Goal: Transaction & Acquisition: Book appointment/travel/reservation

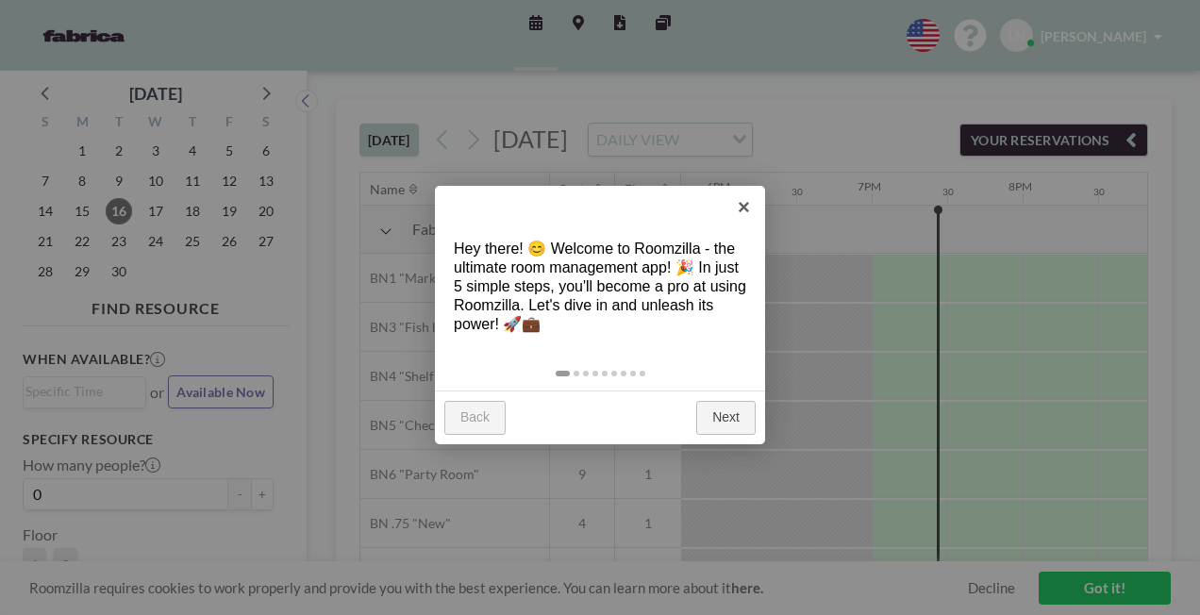
scroll to position [0, 2792]
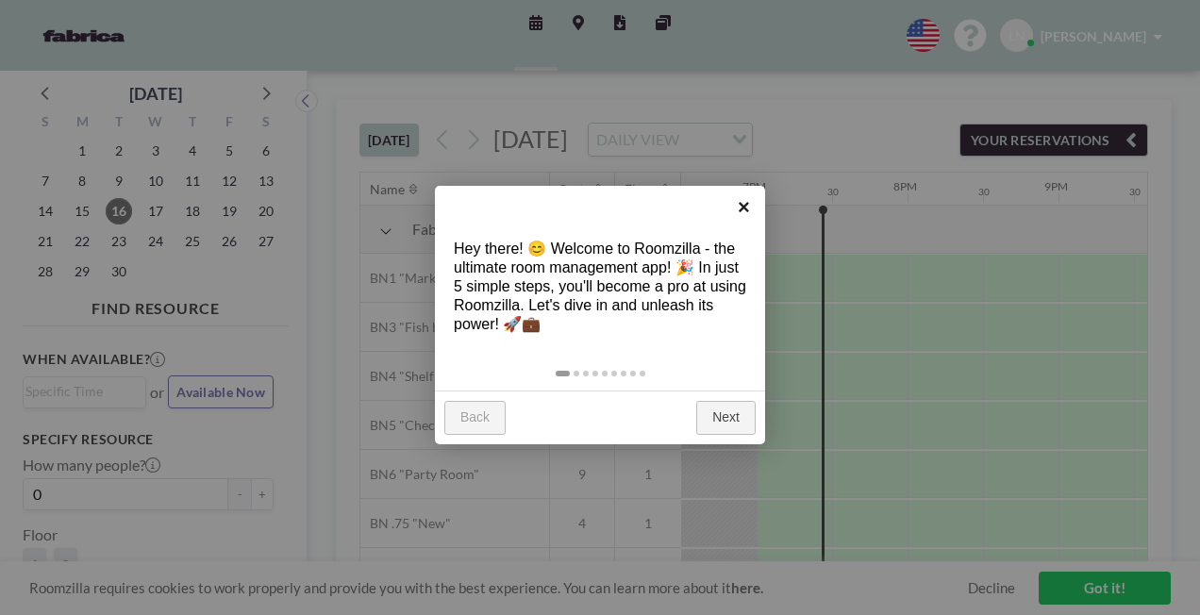
click at [740, 212] on link "×" at bounding box center [744, 207] width 42 height 42
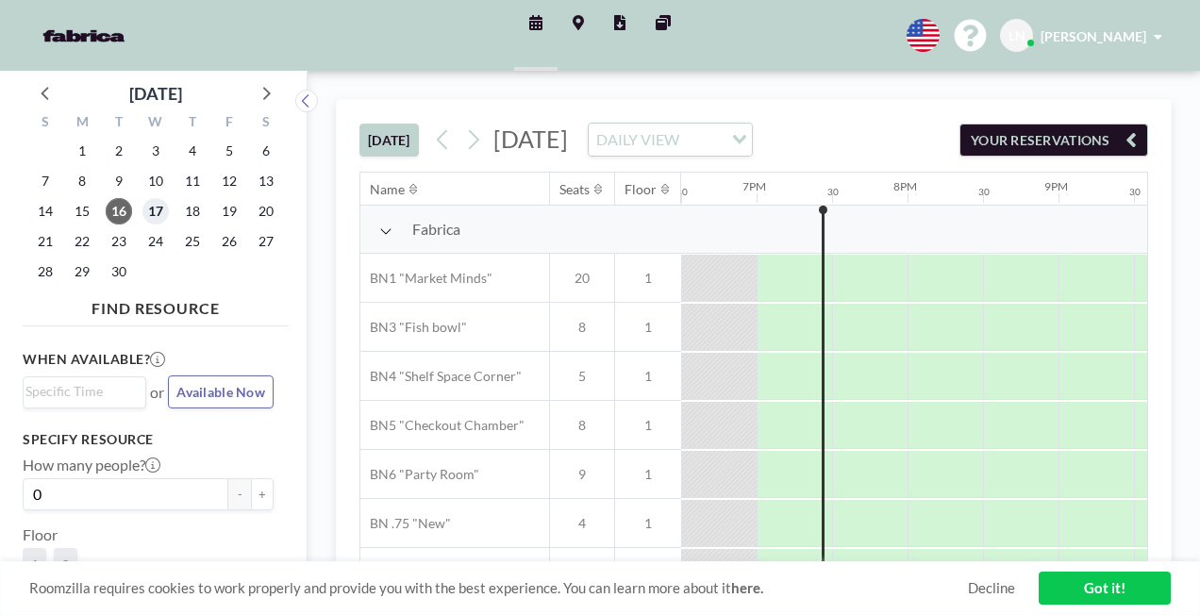
click at [157, 213] on span "17" at bounding box center [155, 211] width 26 height 26
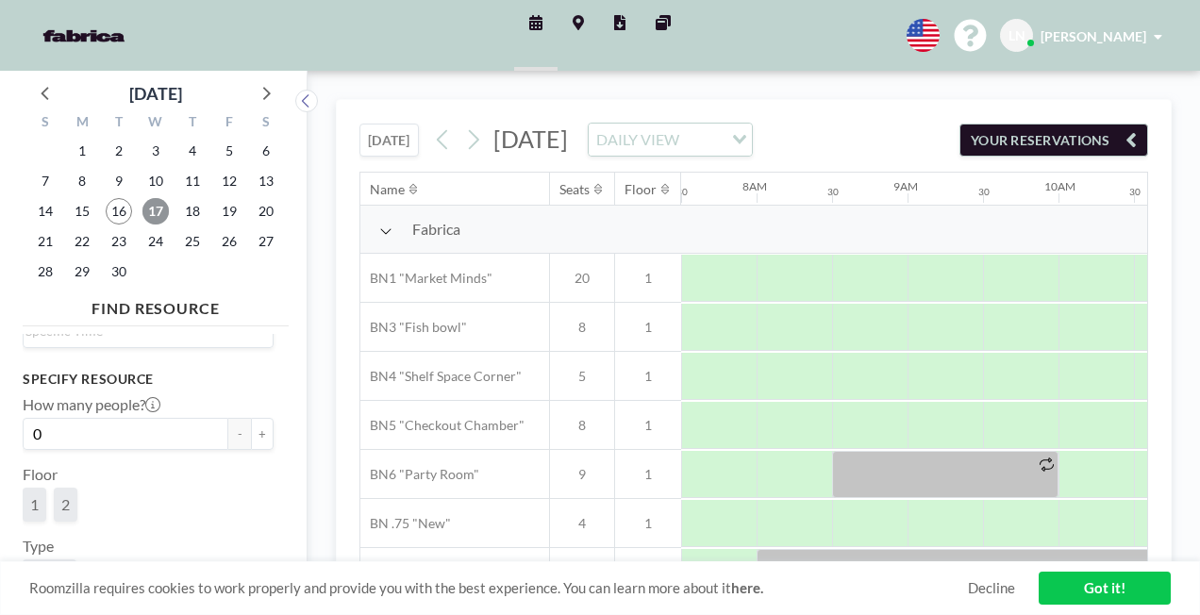
scroll to position [61, 0]
click at [70, 504] on span "2" at bounding box center [65, 502] width 8 height 19
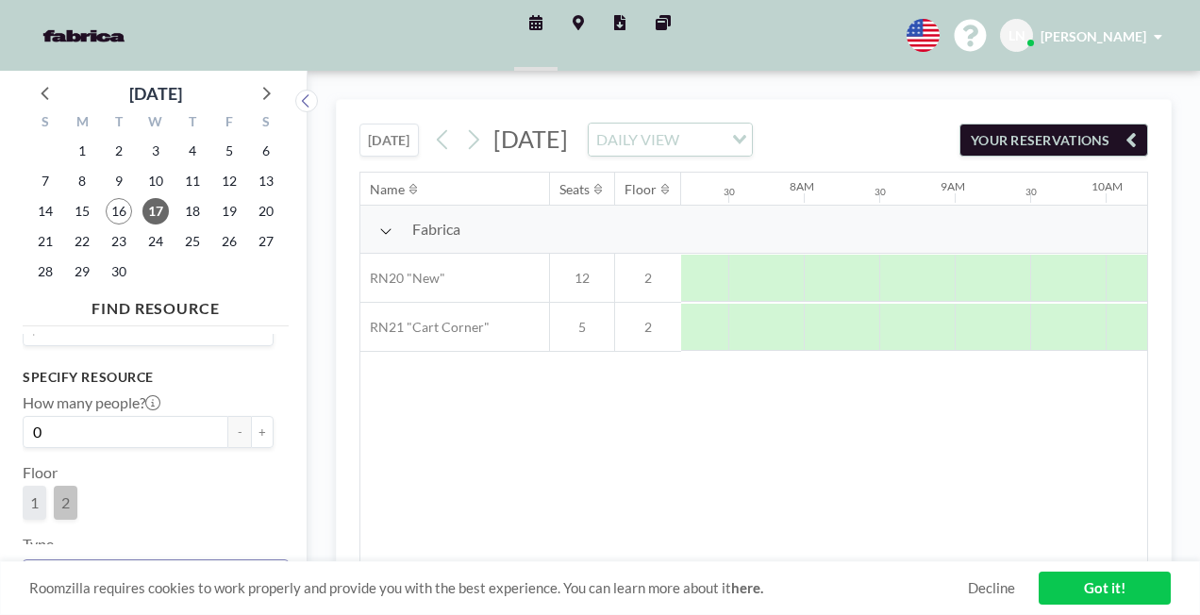
scroll to position [0, 1132]
click at [1056, 581] on link "Got it!" at bounding box center [1105, 588] width 132 height 33
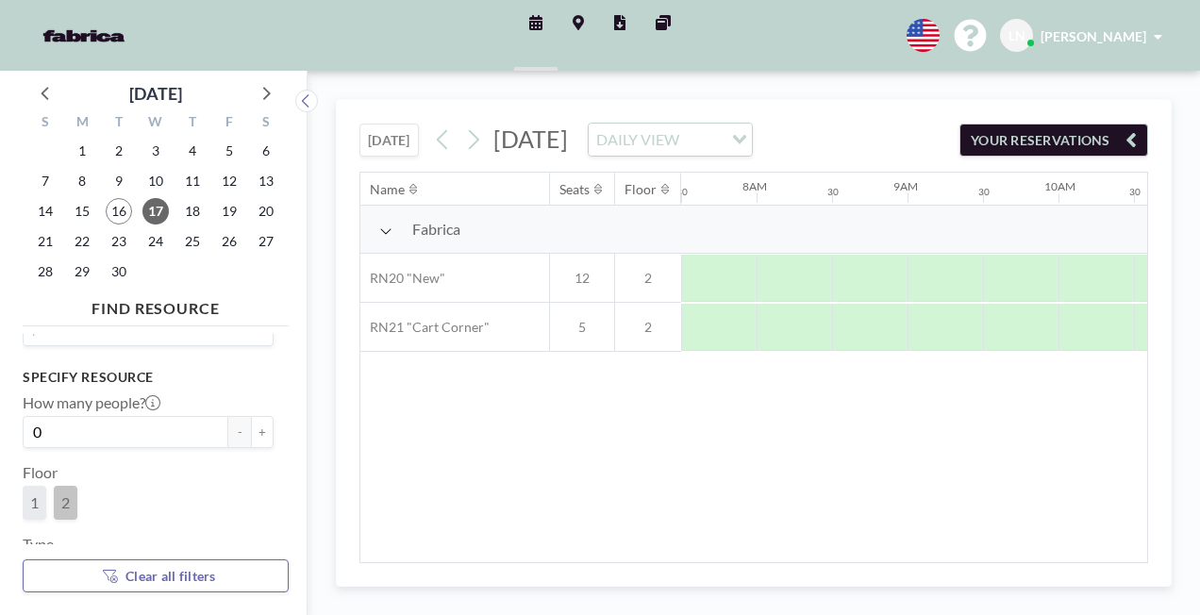
click at [30, 501] on span "1" at bounding box center [34, 502] width 8 height 19
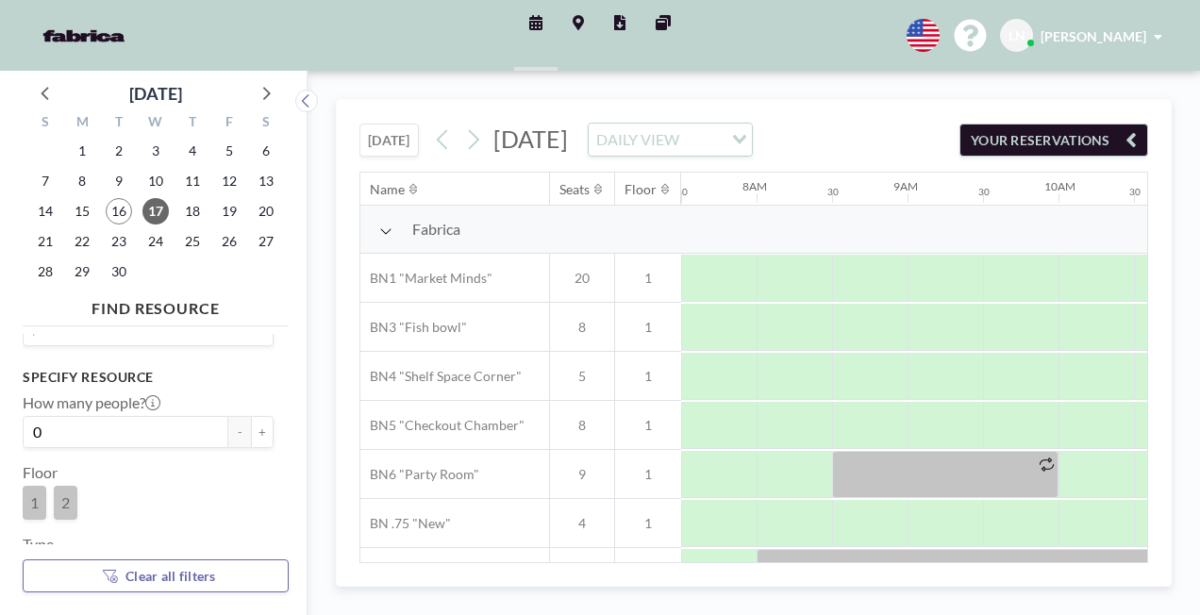
scroll to position [8, 1132]
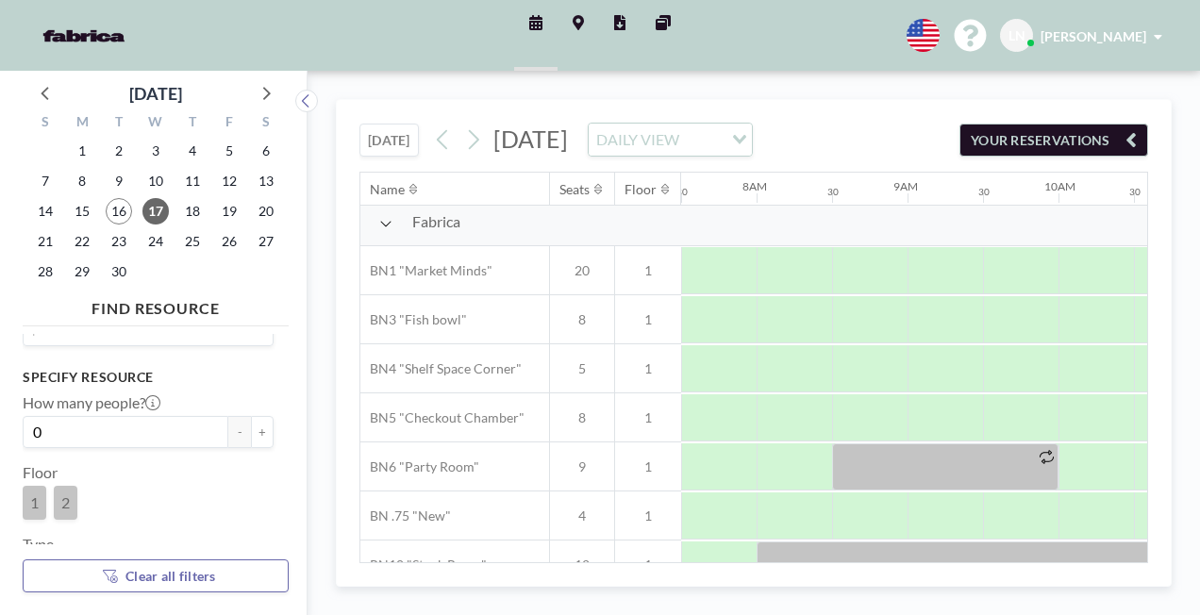
click at [1129, 151] on icon "button" at bounding box center [1130, 139] width 11 height 23
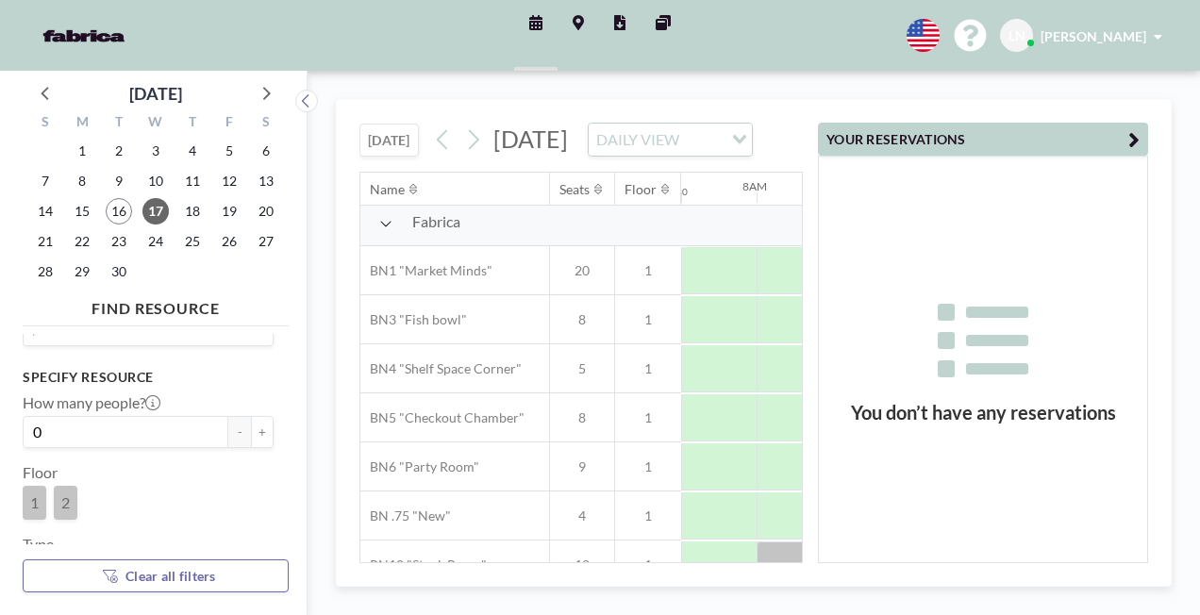
click at [1133, 140] on icon "button" at bounding box center [1133, 139] width 11 height 23
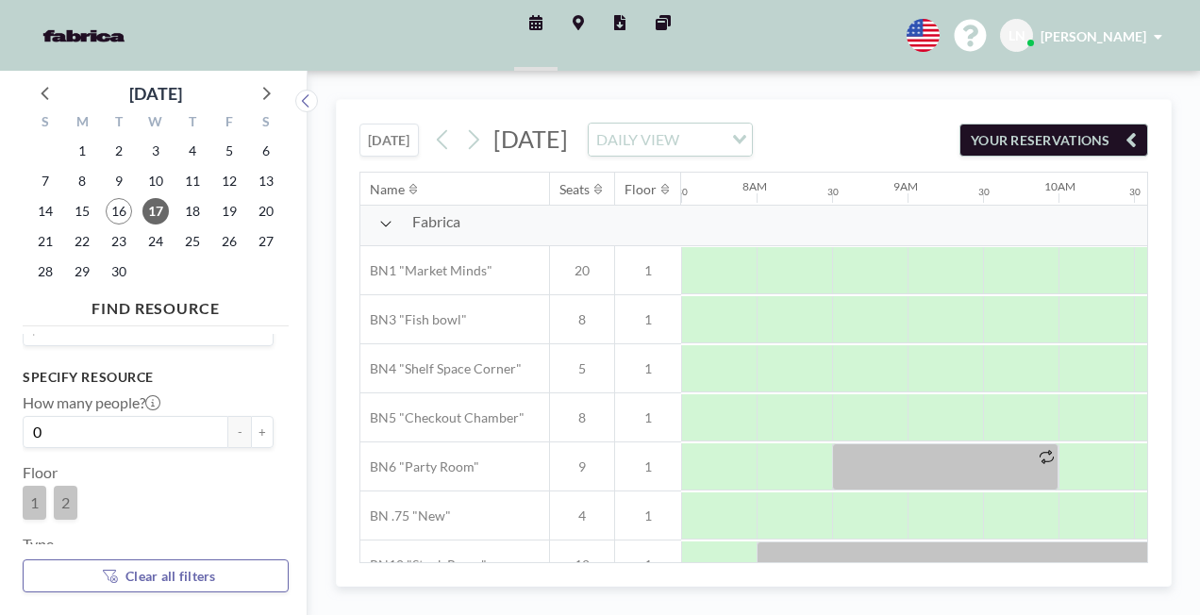
click at [64, 509] on span "2" at bounding box center [65, 502] width 8 height 19
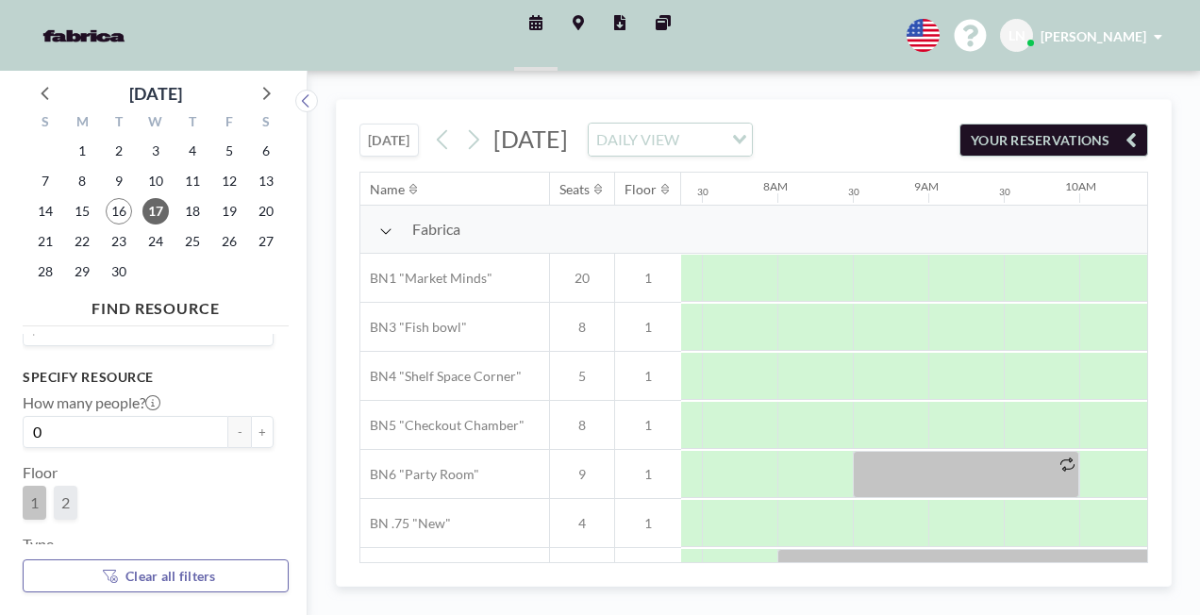
scroll to position [0, 1132]
click at [65, 511] on span "2" at bounding box center [66, 503] width 24 height 34
click at [35, 509] on span "1" at bounding box center [34, 502] width 8 height 19
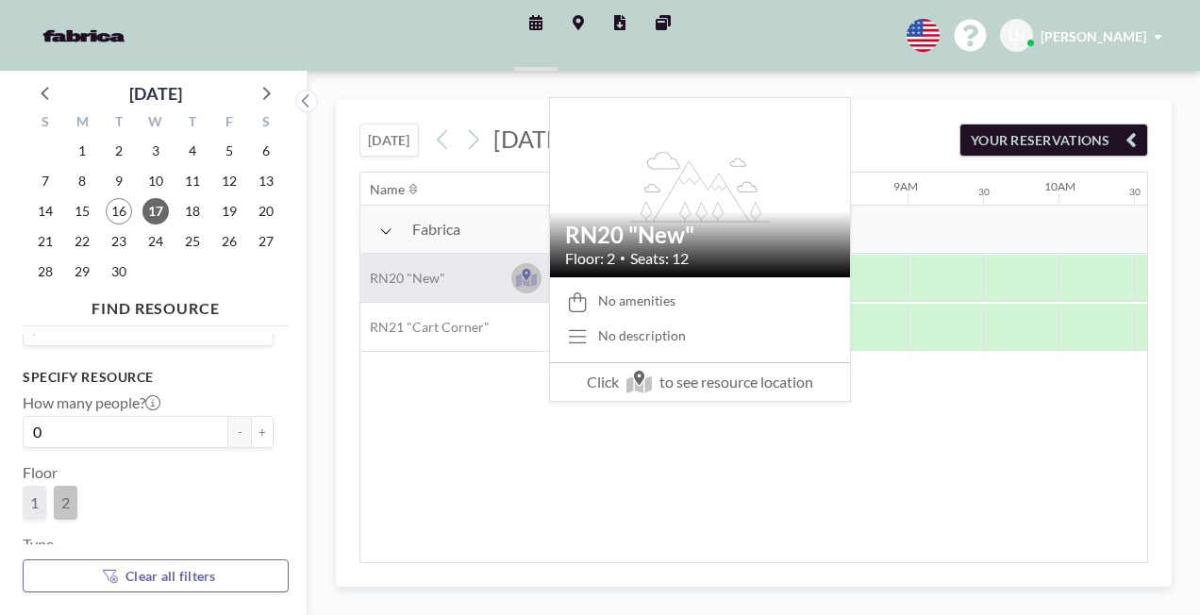
click at [521, 287] on icon at bounding box center [527, 280] width 22 height 14
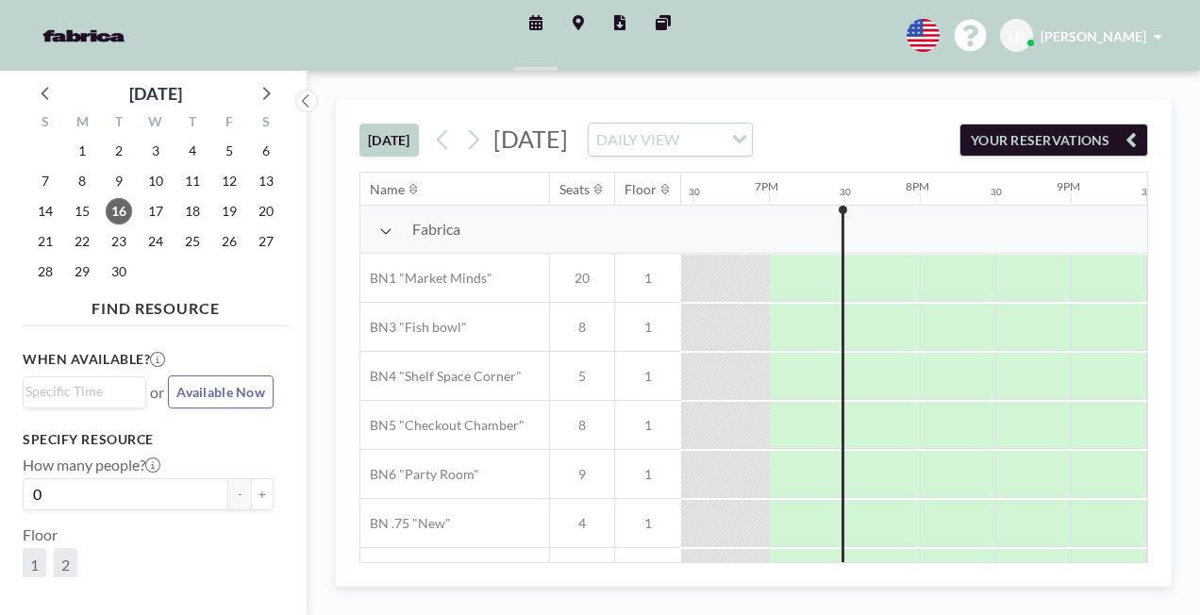
scroll to position [0, 2792]
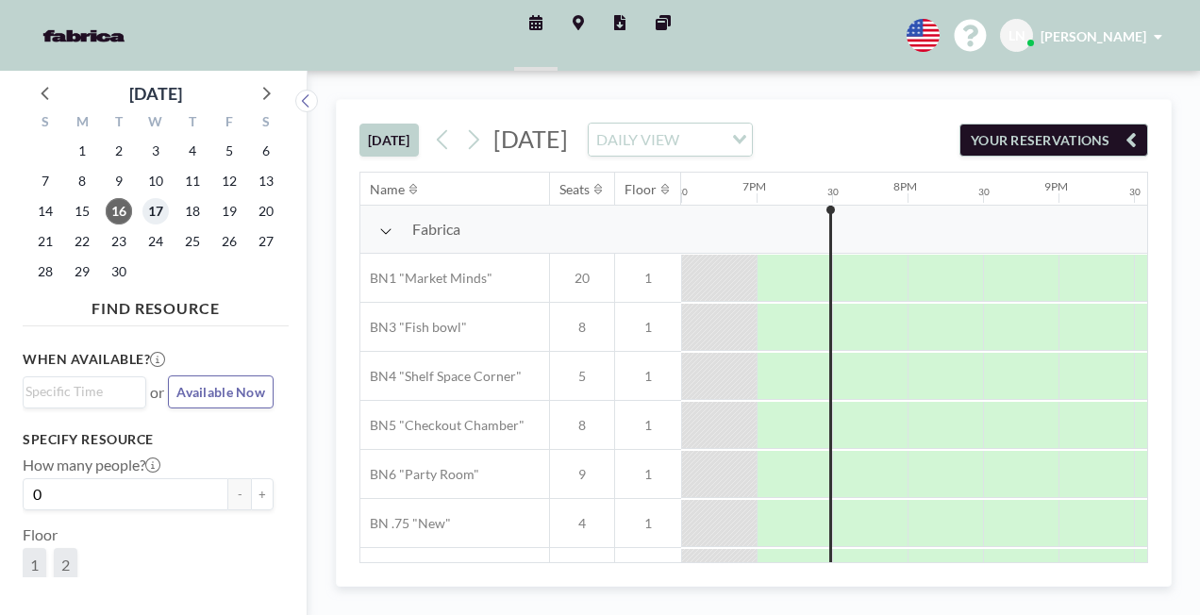
click at [160, 213] on span "17" at bounding box center [155, 211] width 26 height 26
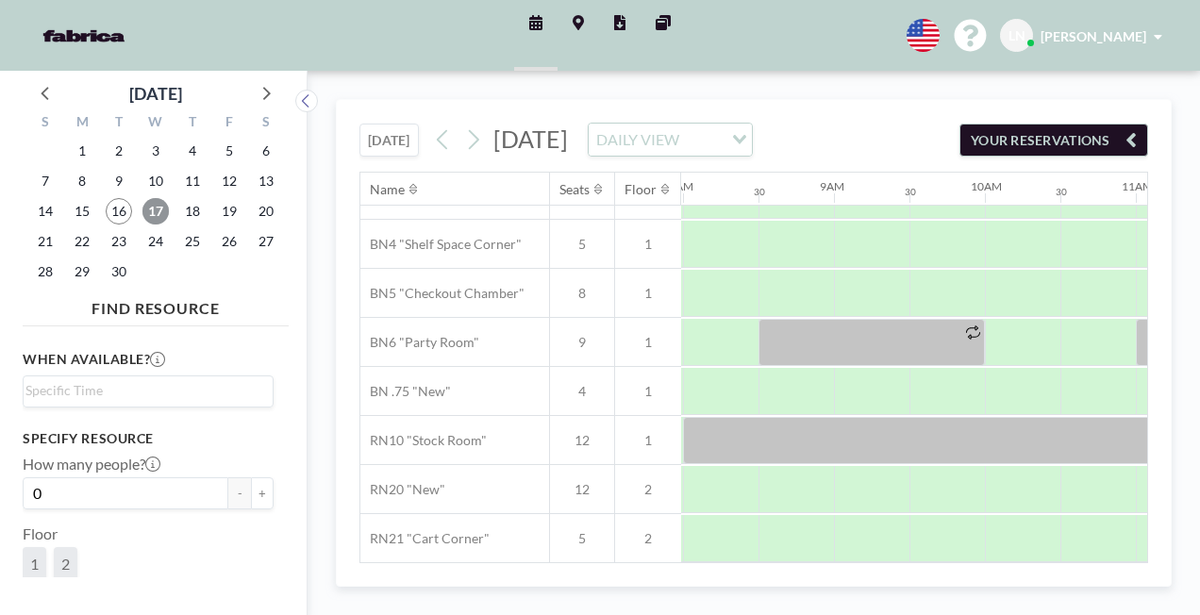
scroll to position [132, 1192]
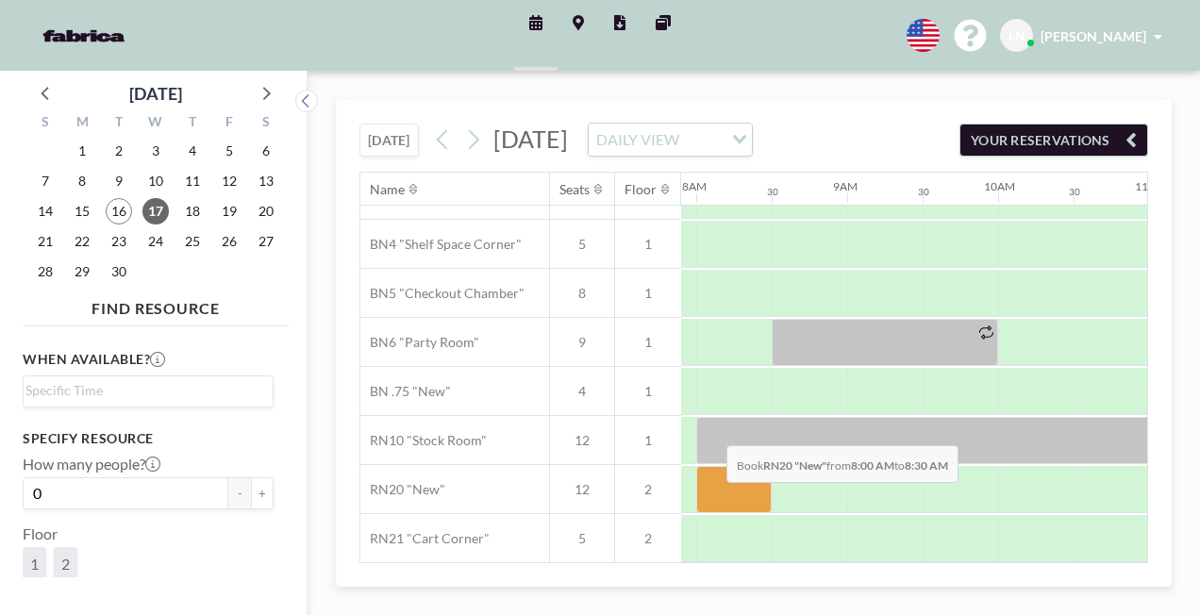
click at [711, 513] on div at bounding box center [733, 489] width 75 height 47
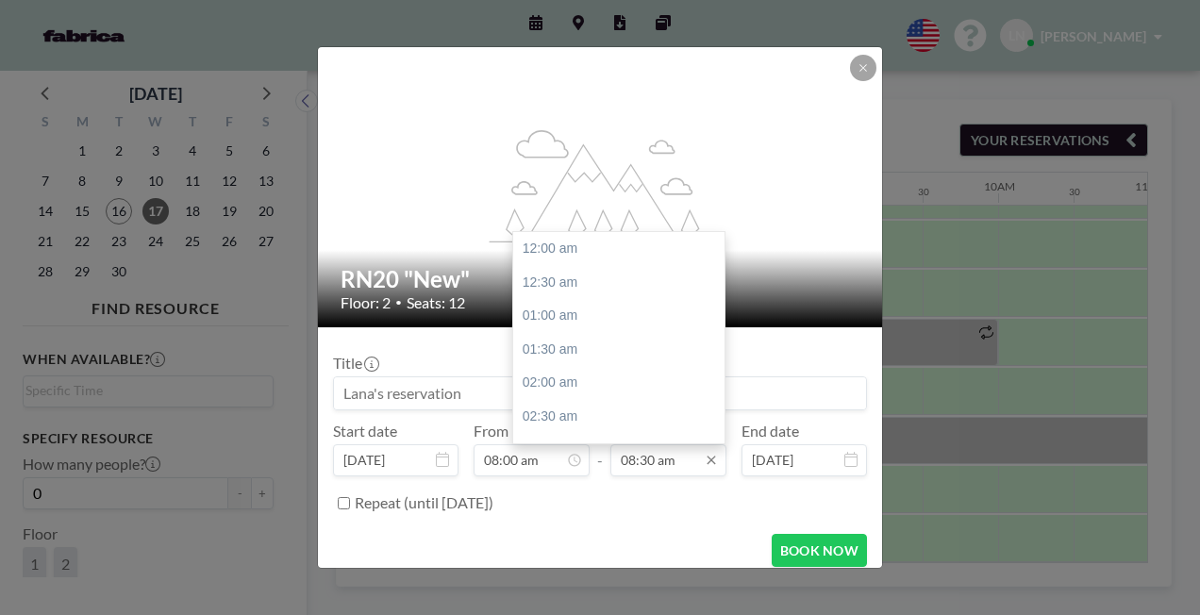
scroll to position [571, 0]
click at [657, 458] on input "08:30 am" at bounding box center [668, 460] width 116 height 32
drag, startPoint x: 714, startPoint y: 324, endPoint x: 716, endPoint y: 349, distance: 25.5
click at [717, 349] on div at bounding box center [720, 344] width 6 height 27
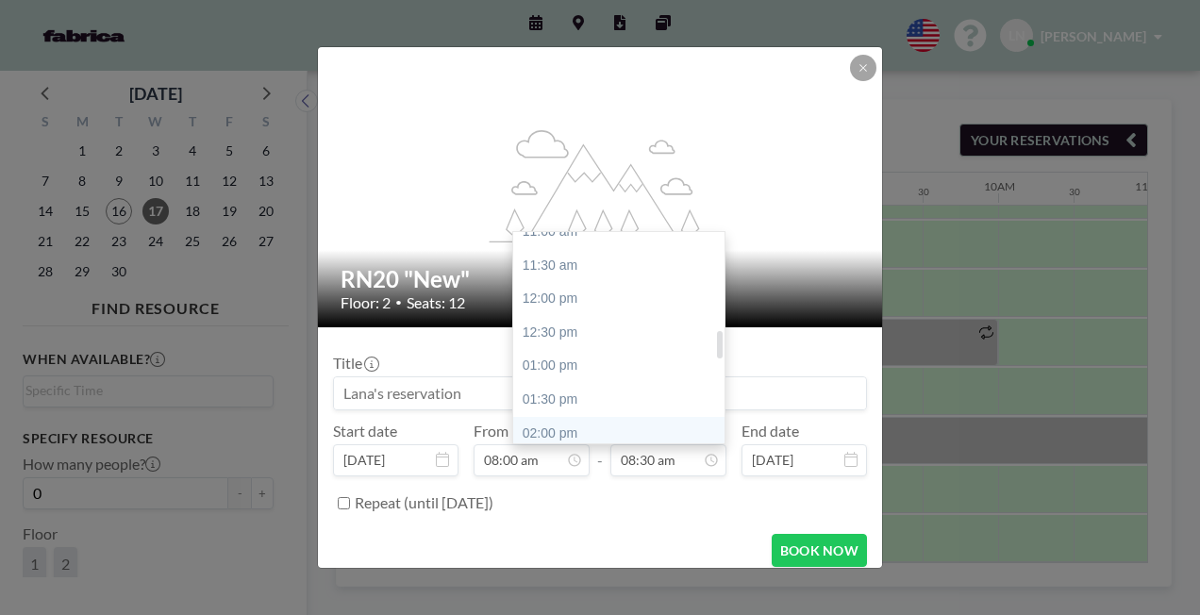
click at [573, 426] on div "02:00 pm" at bounding box center [623, 434] width 221 height 34
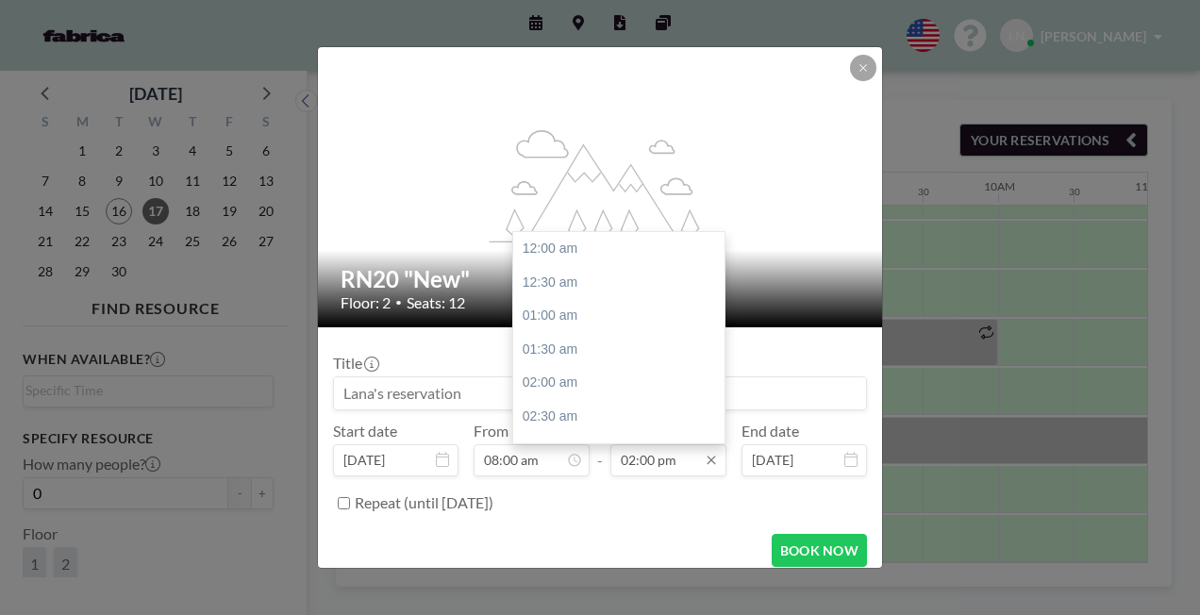
scroll to position [940, 0]
click at [557, 383] on div "04:00 pm" at bounding box center [623, 383] width 221 height 34
type input "04:00 pm"
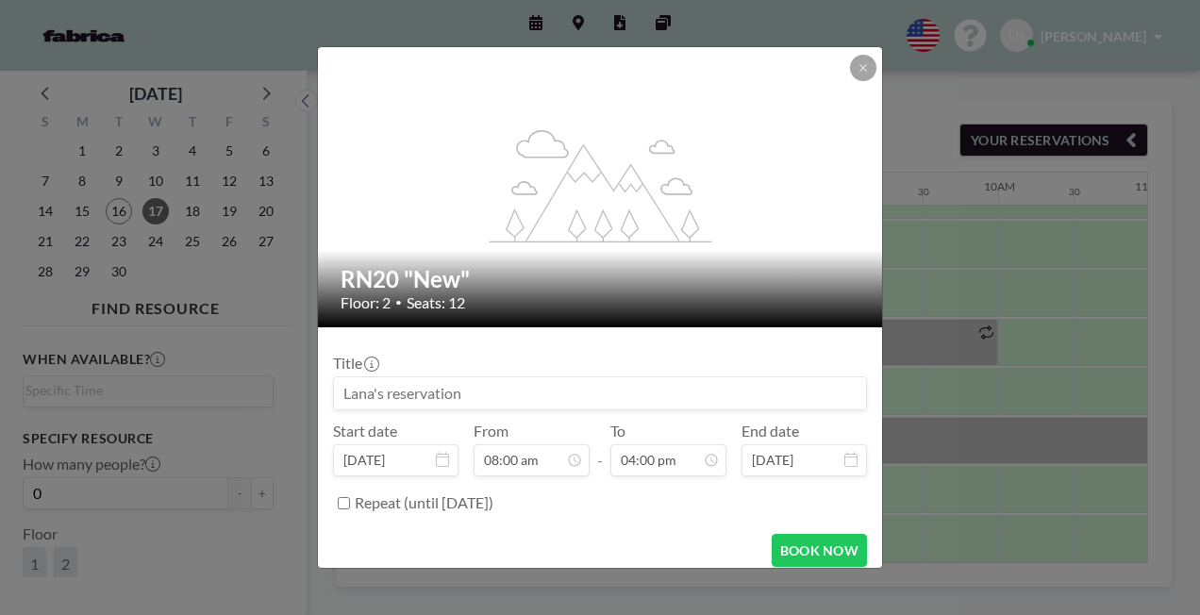
scroll to position [538, 0]
click at [791, 550] on button "BOOK NOW" at bounding box center [819, 550] width 95 height 33
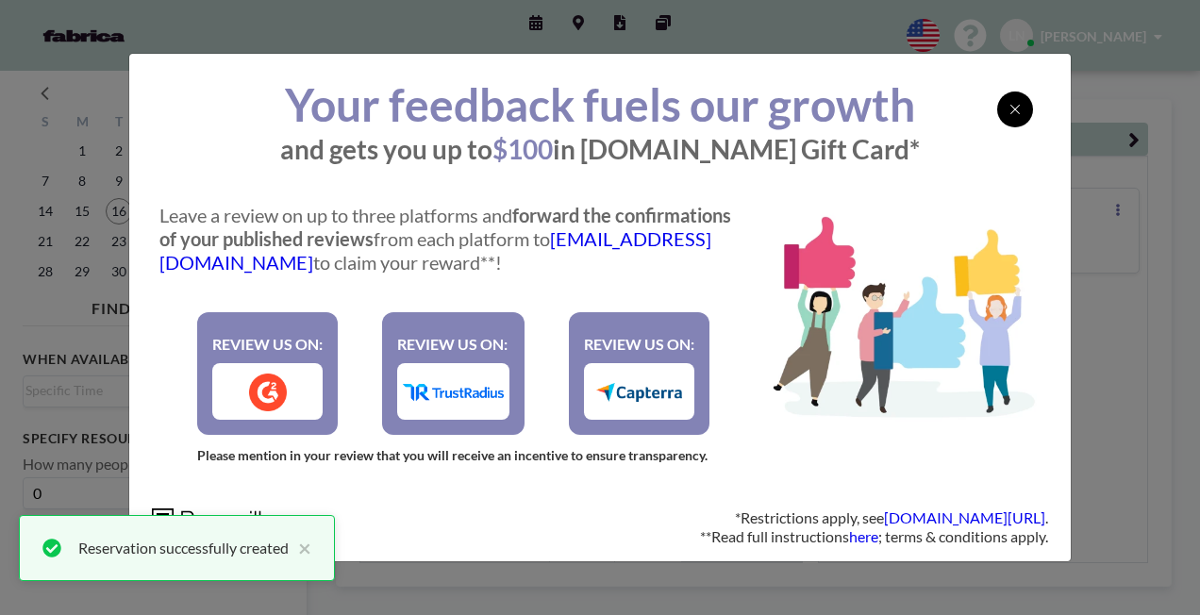
click at [1012, 111] on icon at bounding box center [1014, 109] width 9 height 9
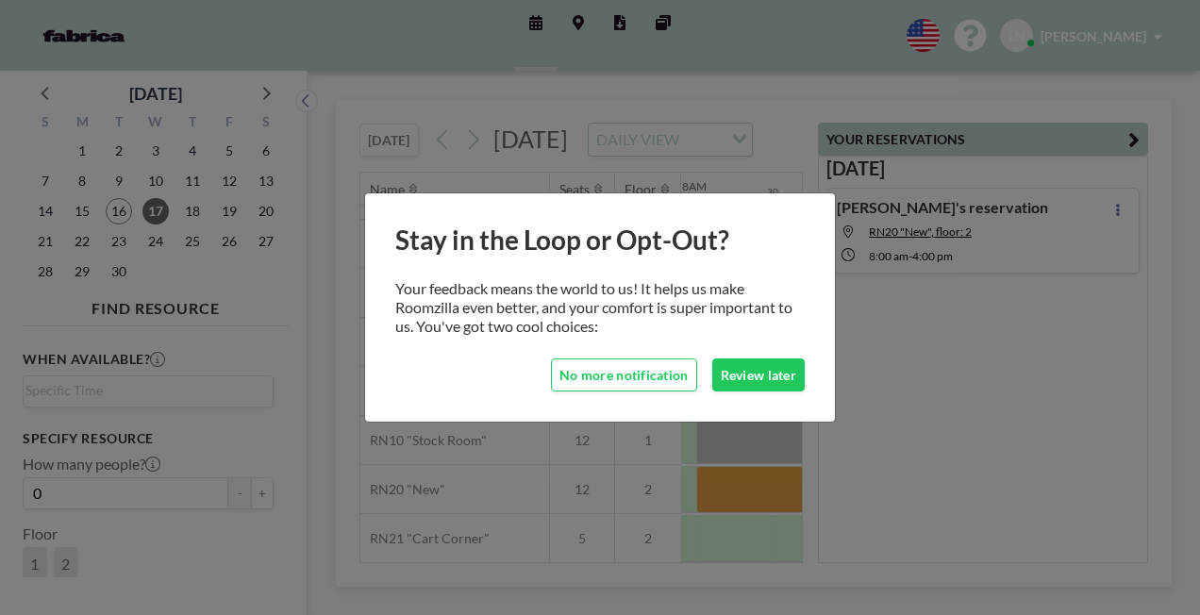
click at [993, 374] on div "Stay in the Loop or Opt-Out? Your feedback means the world to us! It helps us m…" at bounding box center [600, 307] width 1200 height 615
click at [771, 371] on button "Review later" at bounding box center [758, 374] width 92 height 33
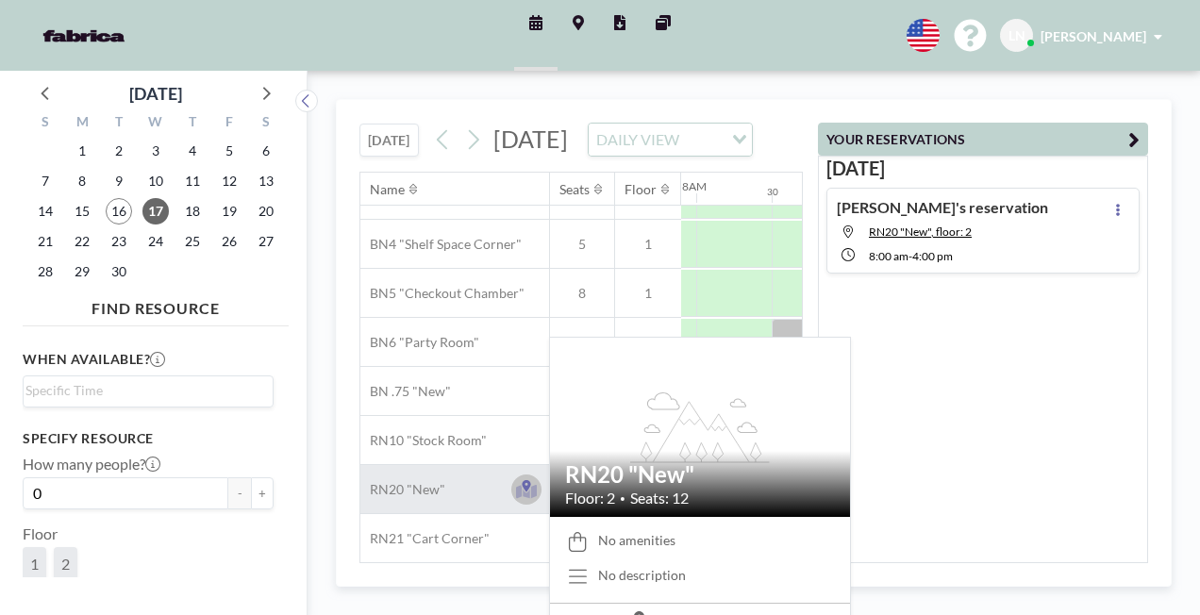
click at [521, 499] on icon at bounding box center [527, 489] width 22 height 19
